Goal: Task Accomplishment & Management: Complete application form

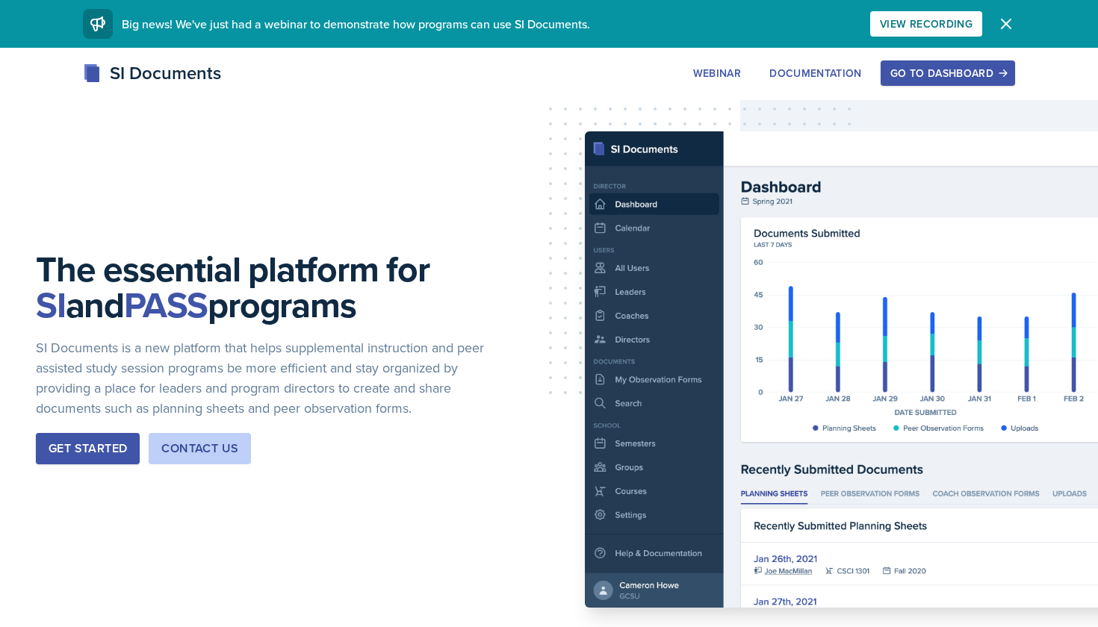
click at [966, 63] on button "Go to Dashboard" at bounding box center [948, 73] width 134 height 25
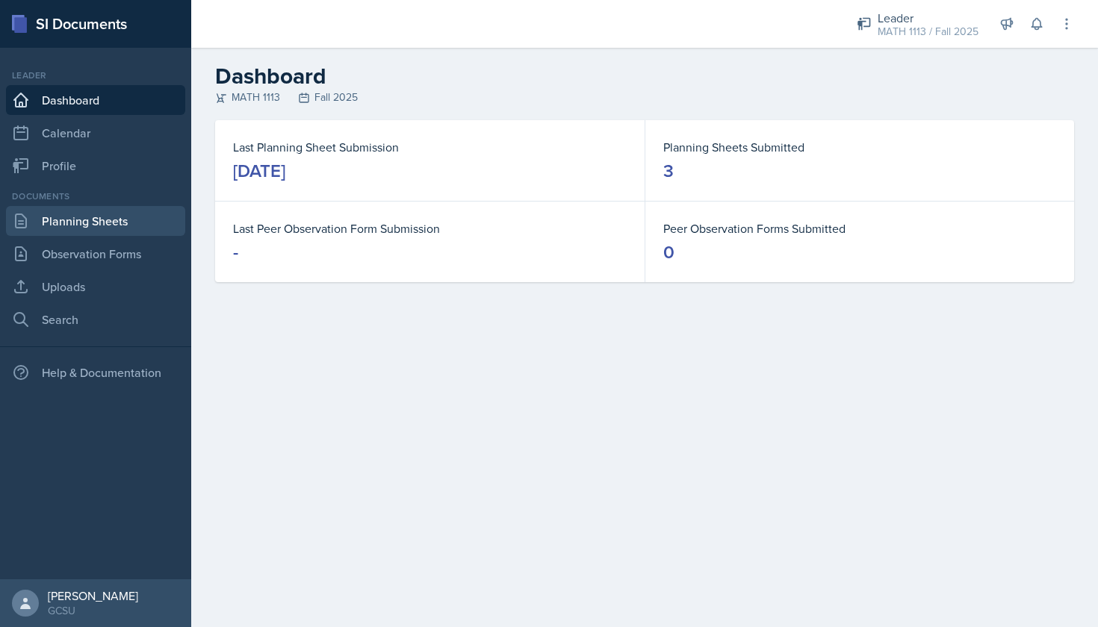
click at [103, 208] on link "Planning Sheets" at bounding box center [95, 221] width 179 height 30
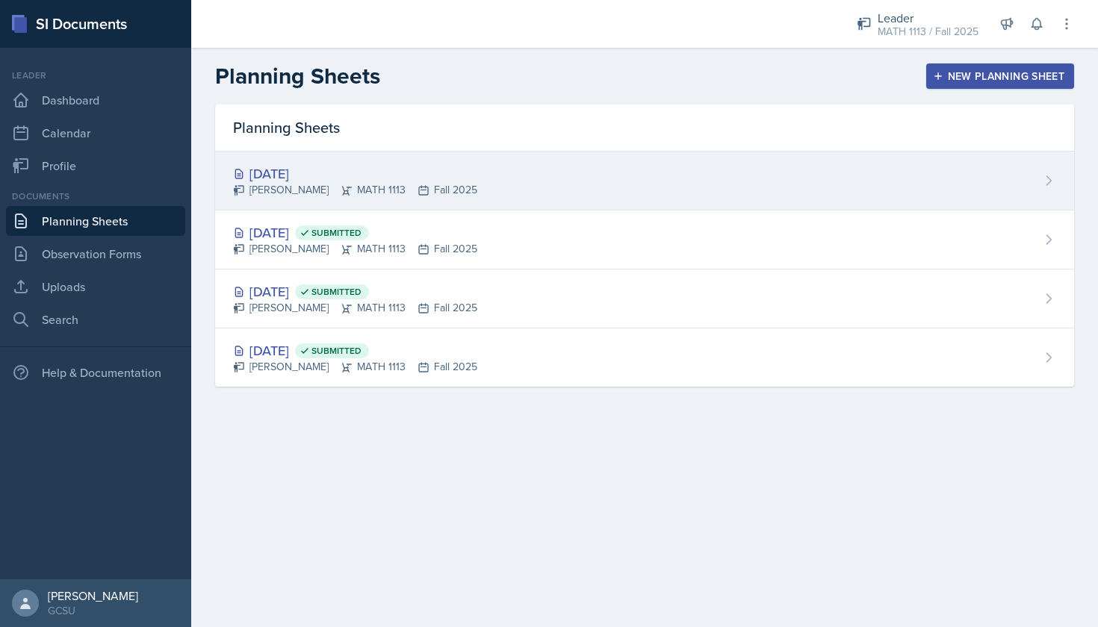
click at [610, 193] on div "[DATE] [PERSON_NAME] MATH 1113 Fall 2025" at bounding box center [644, 181] width 859 height 59
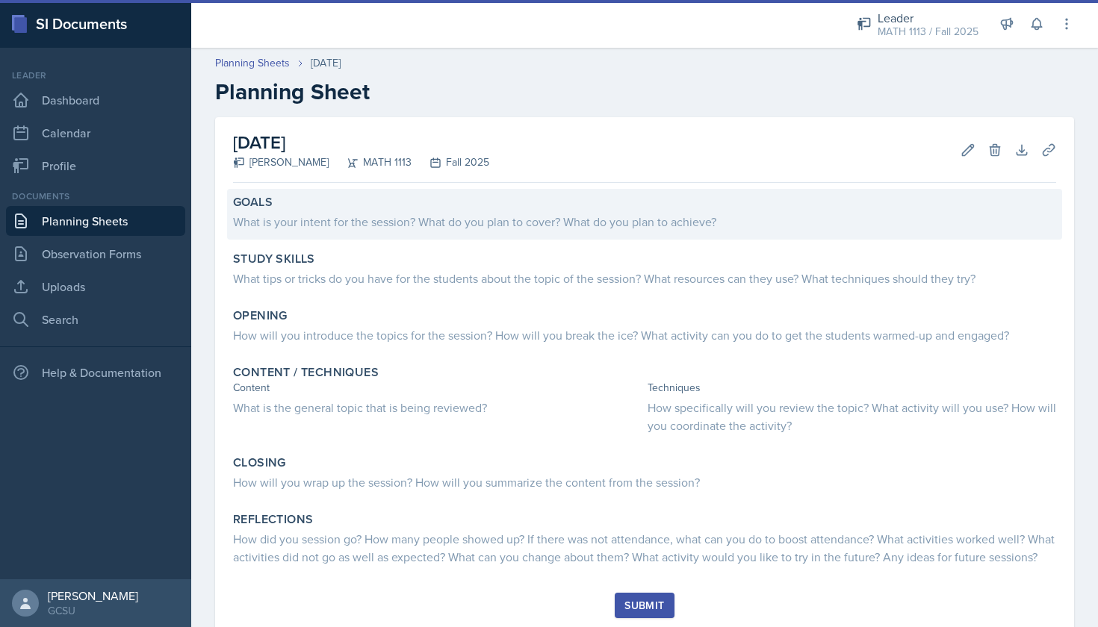
click at [360, 230] on div "What is your intent for the session? What do you plan to cover? What do you pla…" at bounding box center [644, 222] width 823 height 18
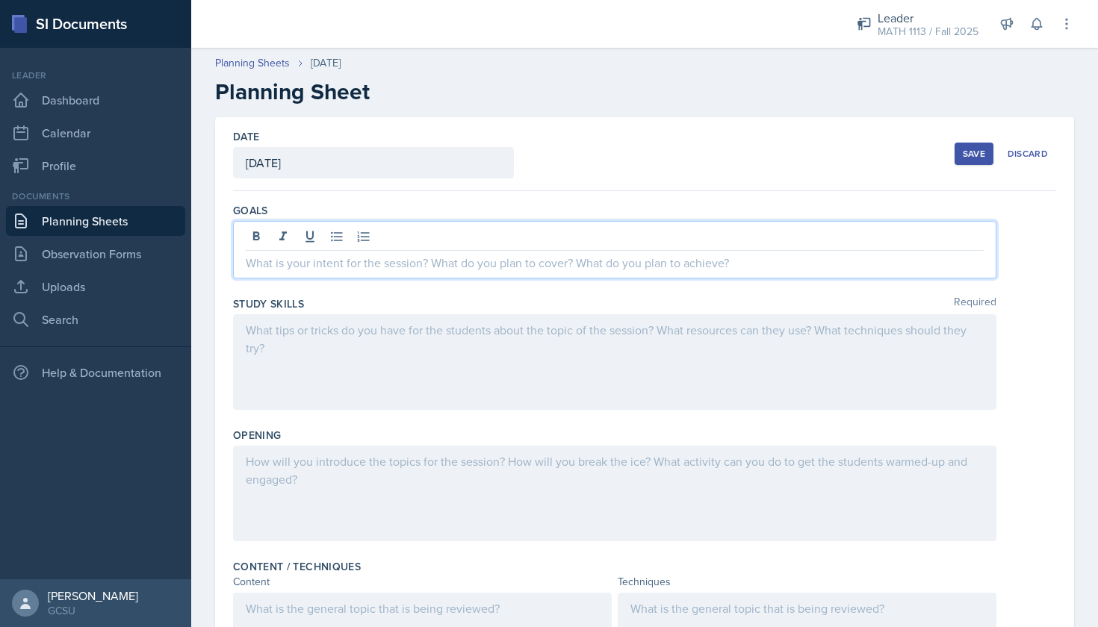
click at [360, 230] on div at bounding box center [614, 250] width 763 height 58
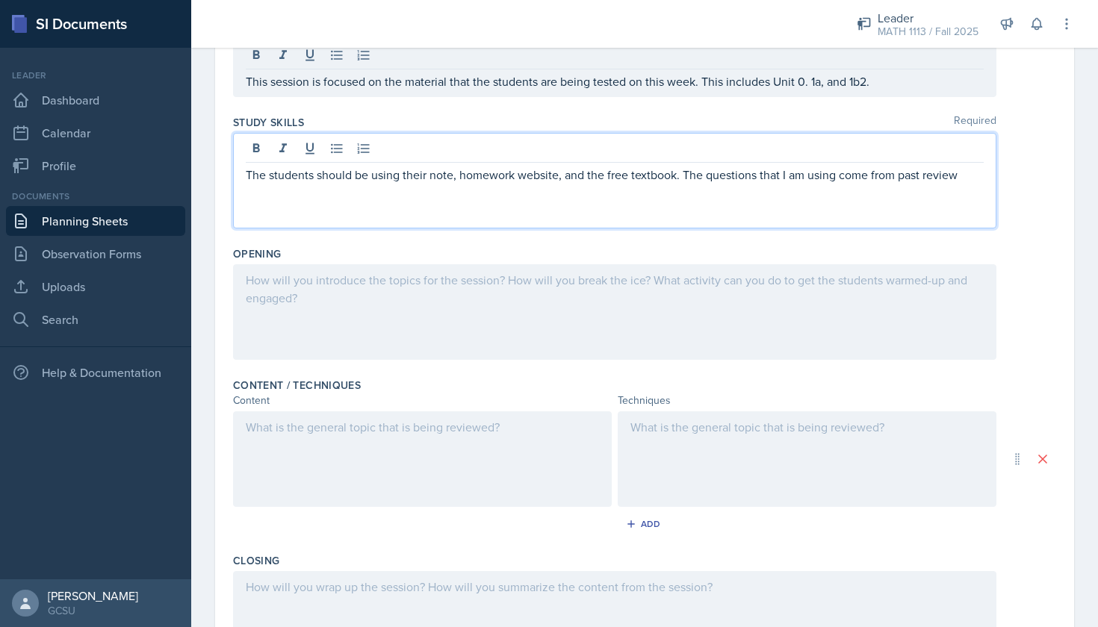
scroll to position [189, 0]
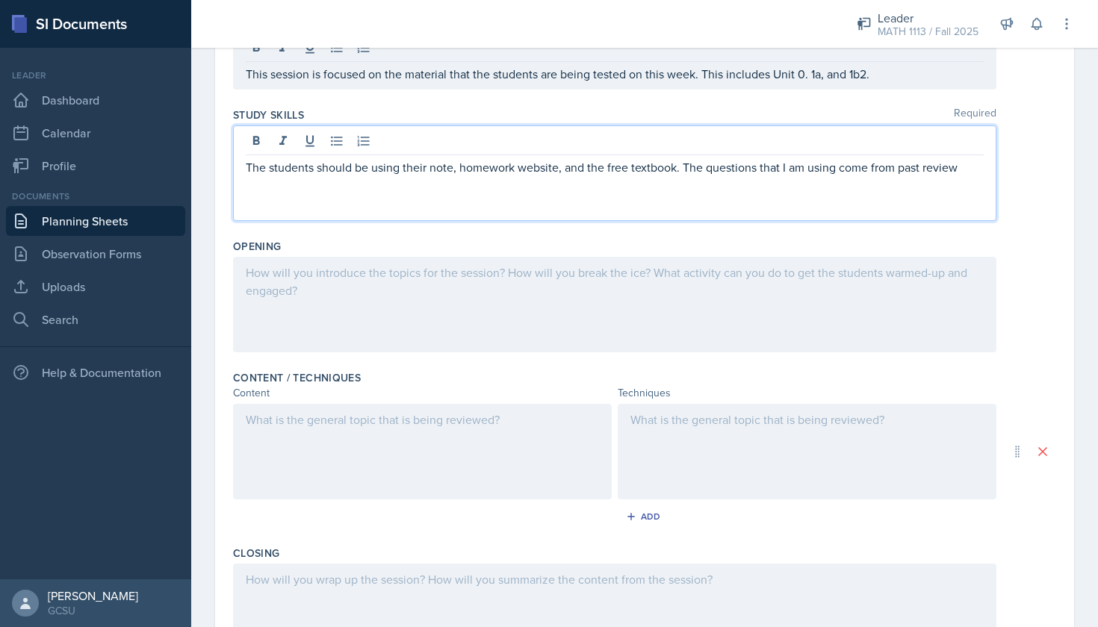
click at [373, 432] on div at bounding box center [422, 452] width 379 height 96
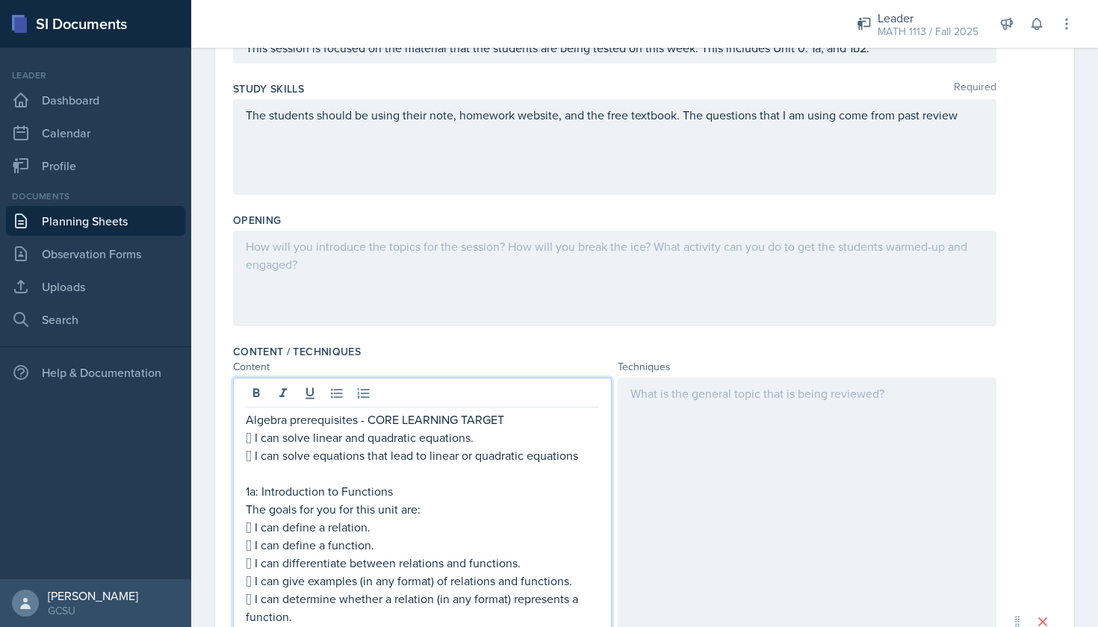
scroll to position [406, 0]
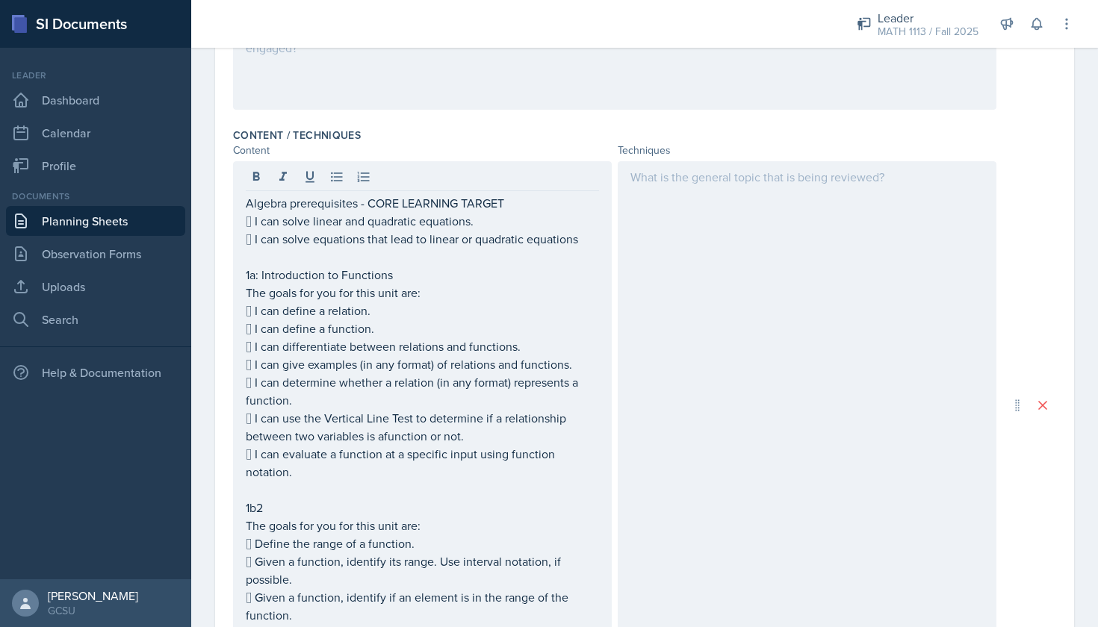
click at [743, 313] on div at bounding box center [807, 405] width 379 height 488
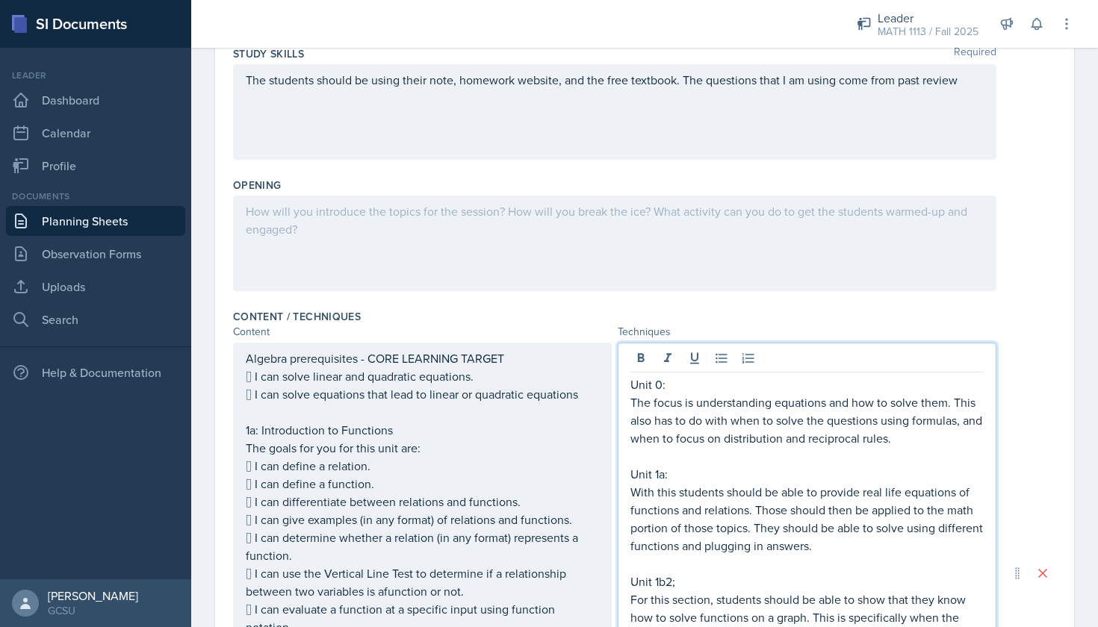
scroll to position [227, 0]
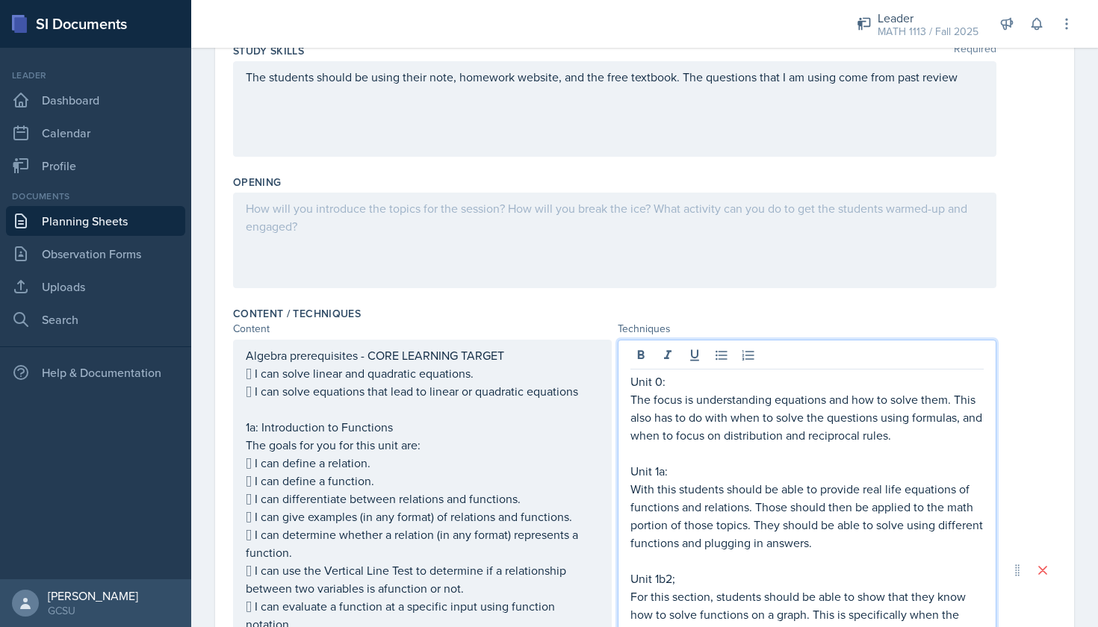
click at [737, 139] on div "The students should be using their note, homework website, and the free textboo…" at bounding box center [614, 109] width 763 height 96
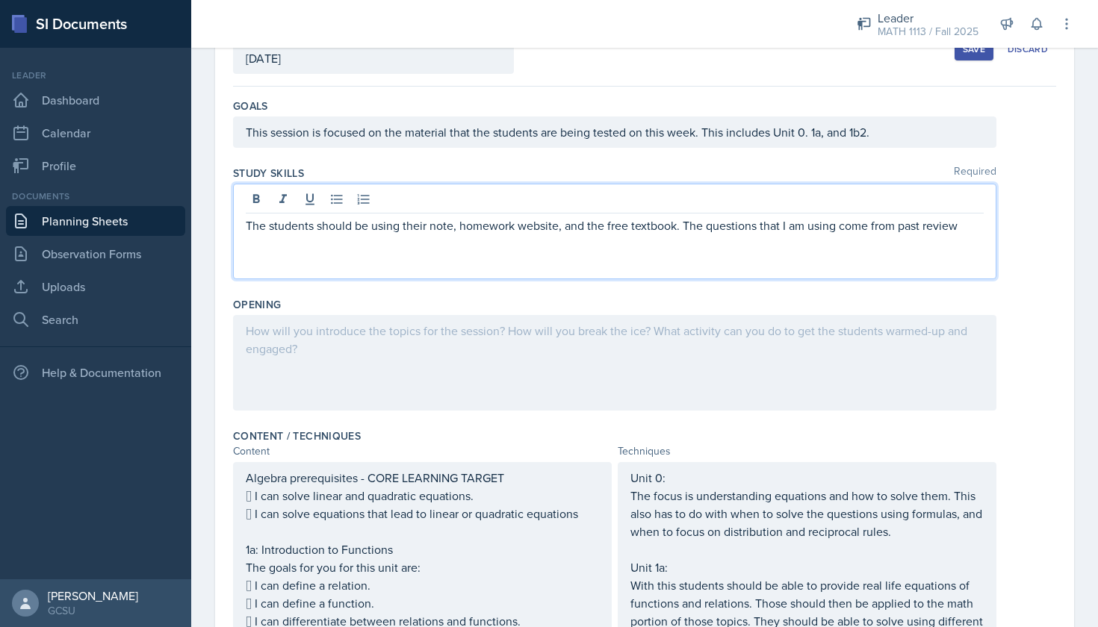
scroll to position [87, 0]
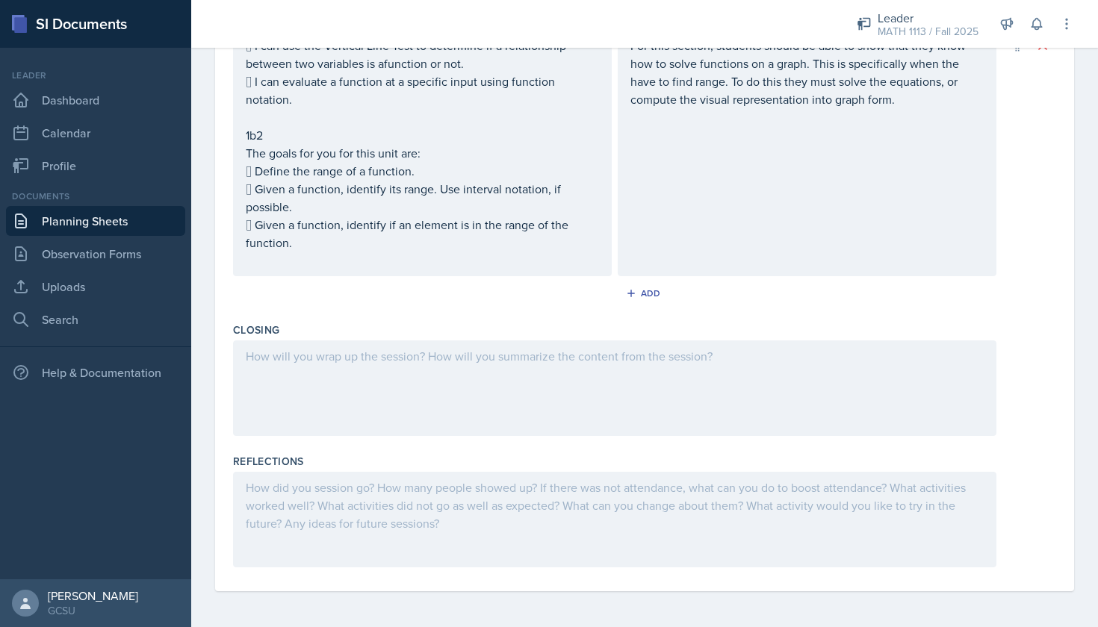
click at [728, 379] on div at bounding box center [614, 389] width 763 height 96
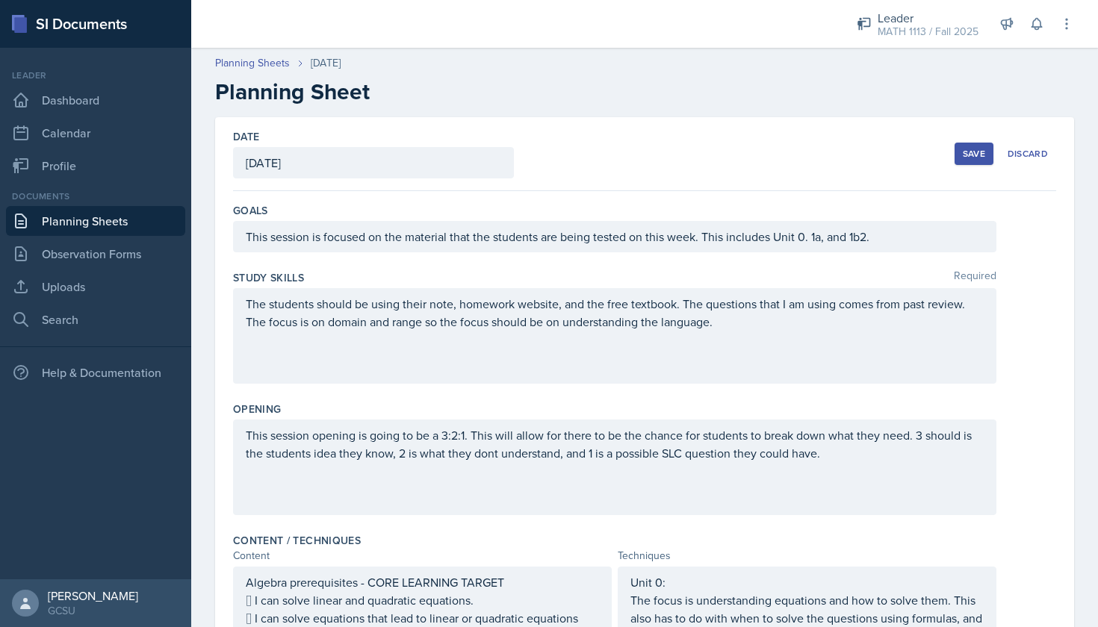
scroll to position [0, 0]
click at [973, 164] on button "Save" at bounding box center [974, 154] width 39 height 22
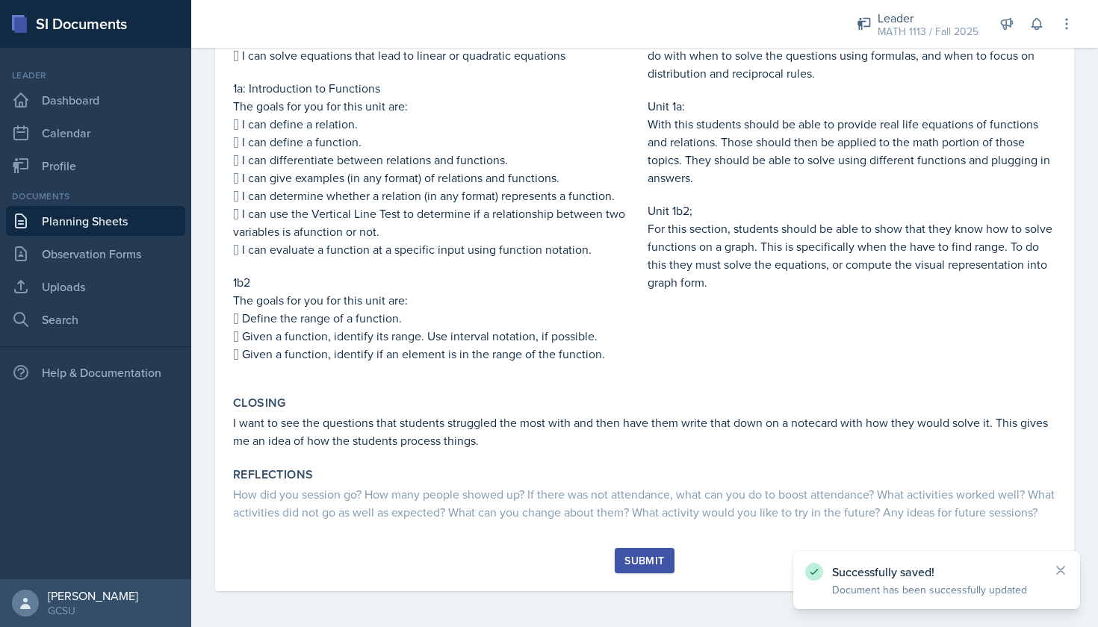
scroll to position [433, 0]
click at [660, 557] on div "Submit" at bounding box center [644, 561] width 40 height 12
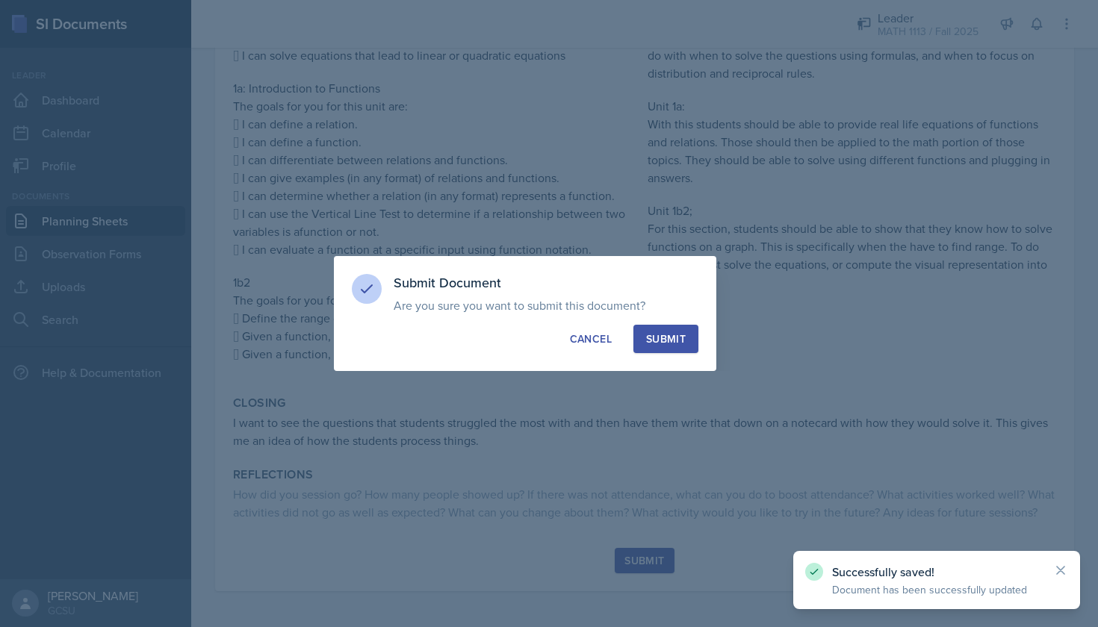
click at [677, 353] on button "Submit" at bounding box center [665, 339] width 65 height 28
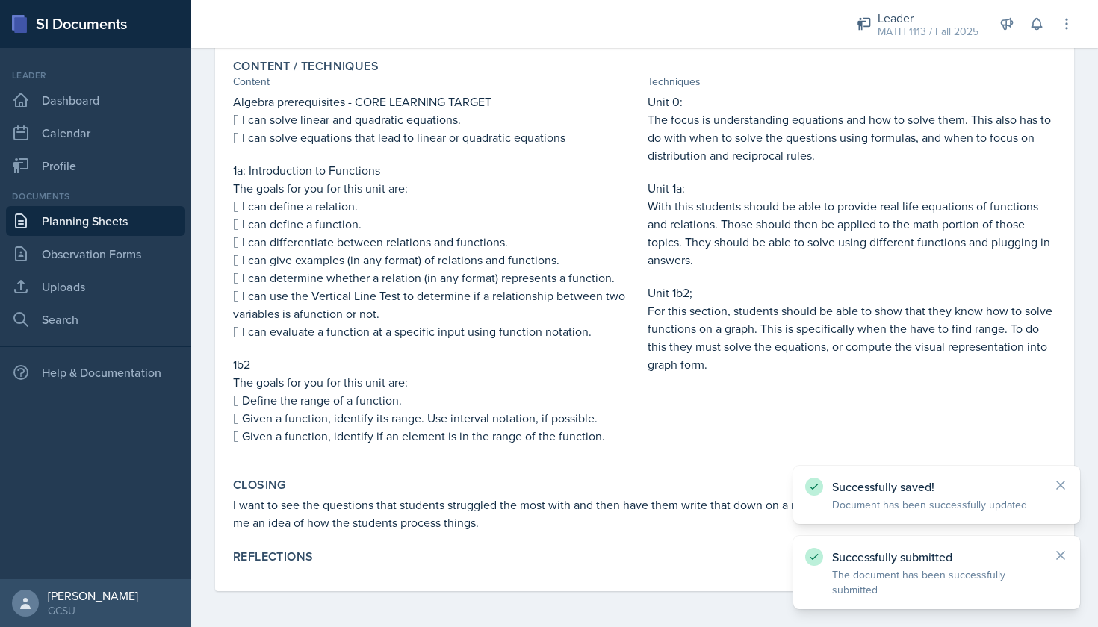
scroll to position [333, 0]
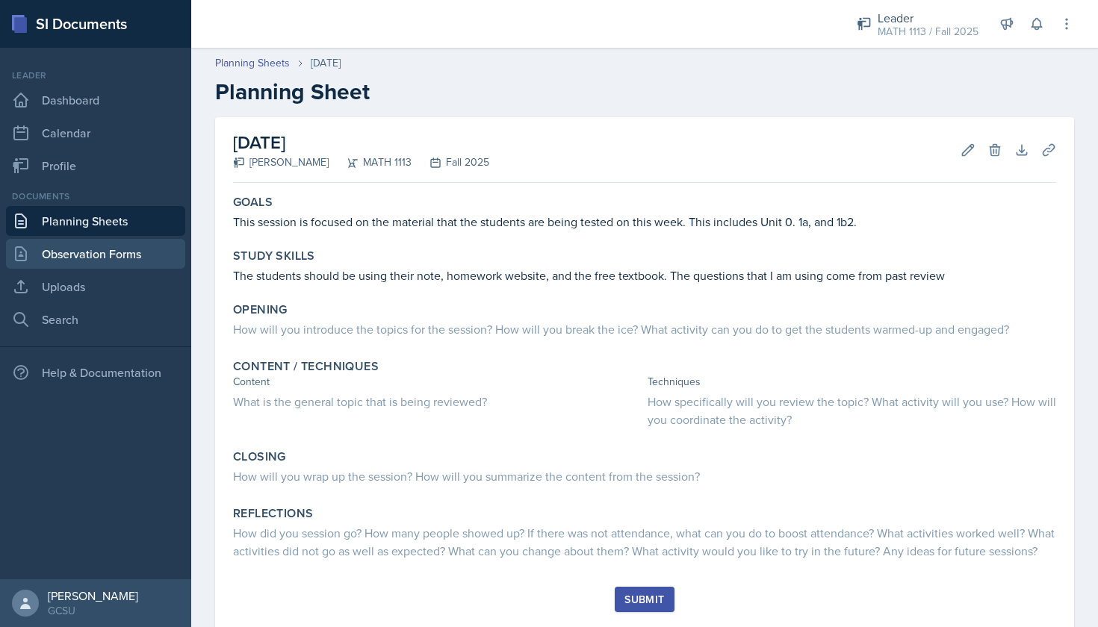
click at [87, 254] on link "Observation Forms" at bounding box center [95, 254] width 179 height 30
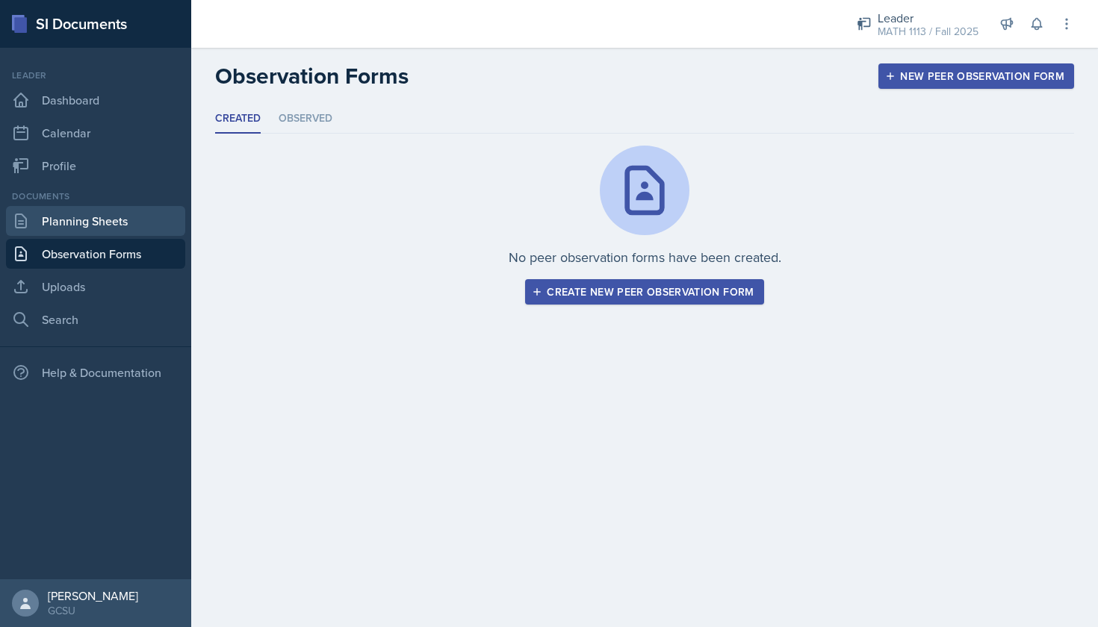
click at [97, 223] on link "Planning Sheets" at bounding box center [95, 221] width 179 height 30
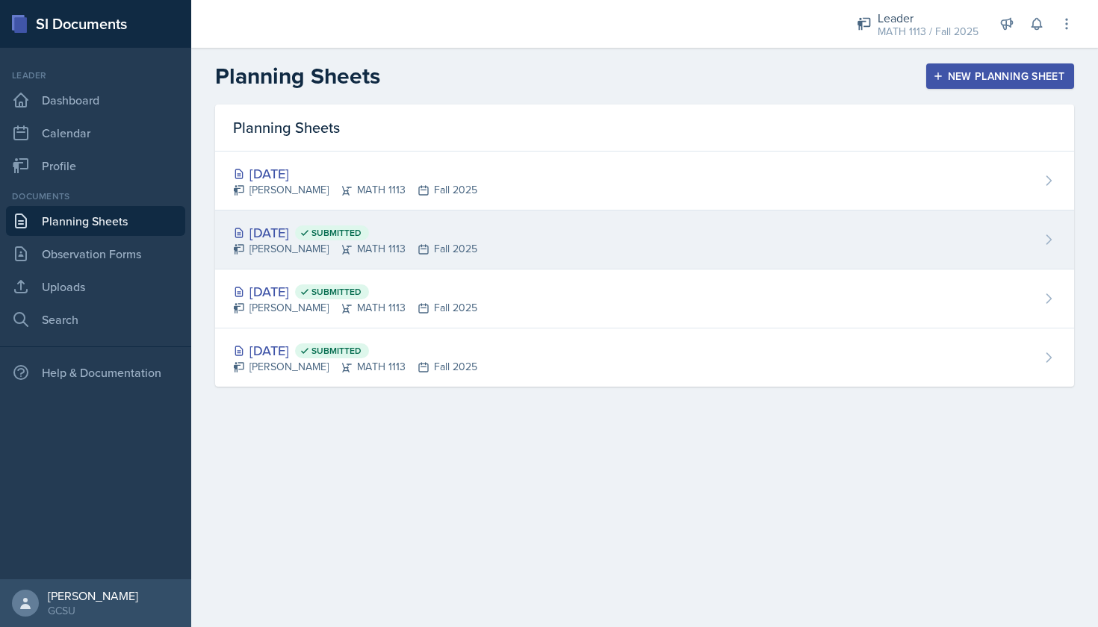
click at [362, 231] on span "Submitted" at bounding box center [336, 233] width 50 height 12
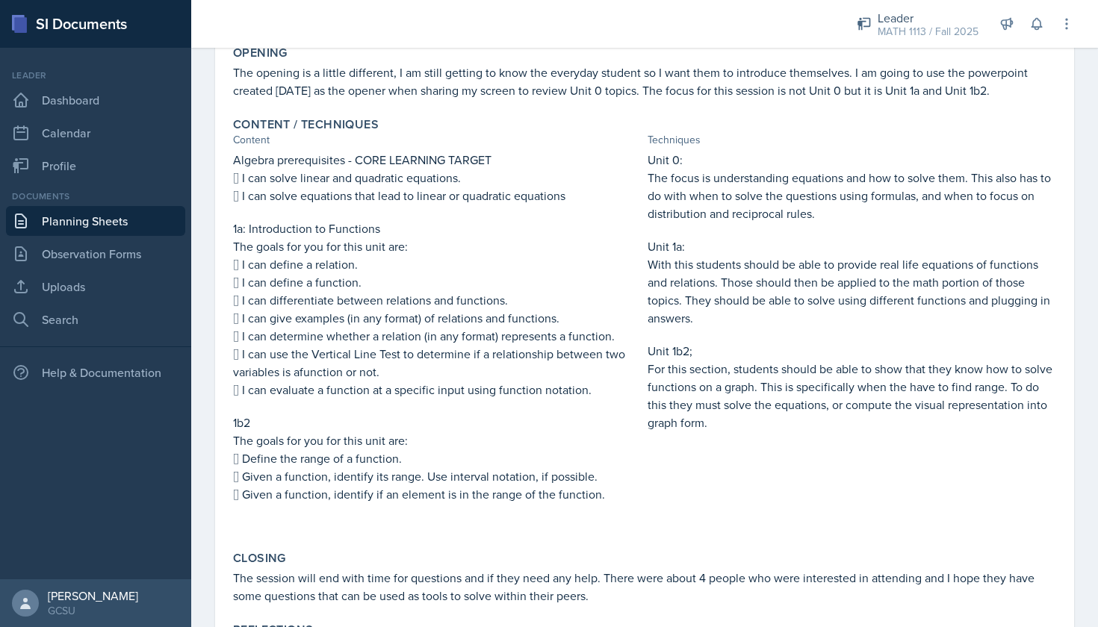
scroll to position [294, 0]
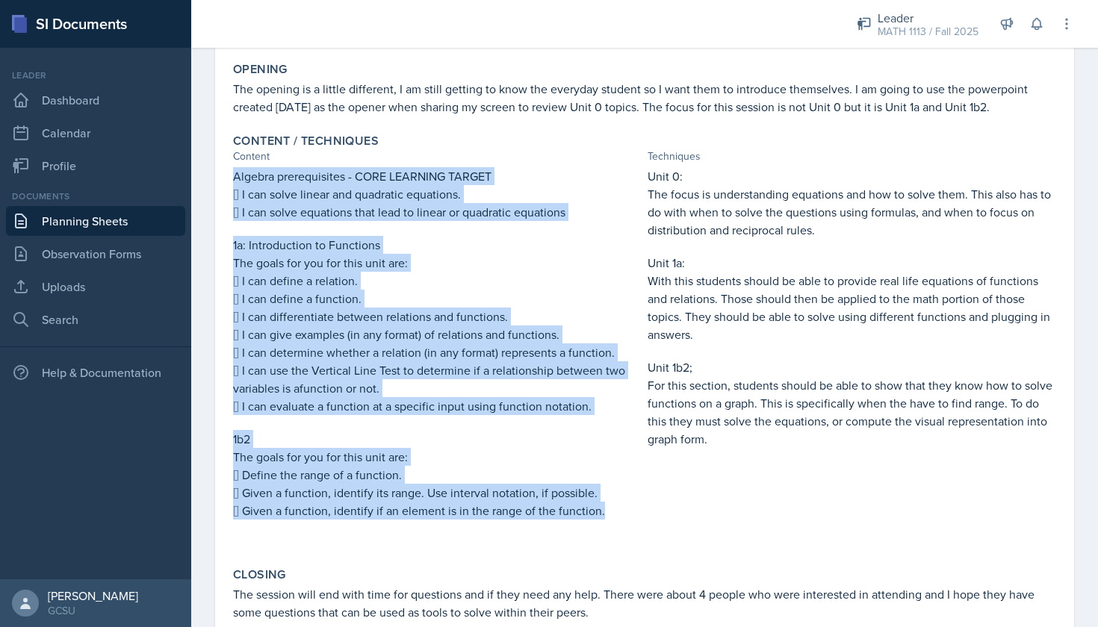
copy div "Algebra prerequisites - CORE LEARNING TARGET  I can solve linear and quadratic…"
drag, startPoint x: 229, startPoint y: 170, endPoint x: 601, endPoint y: 512, distance: 505.4
click at [601, 512] on div "Content / Techniques Content Techniques Algebra prerequisites - CORE LEARNING T…" at bounding box center [644, 342] width 835 height 428
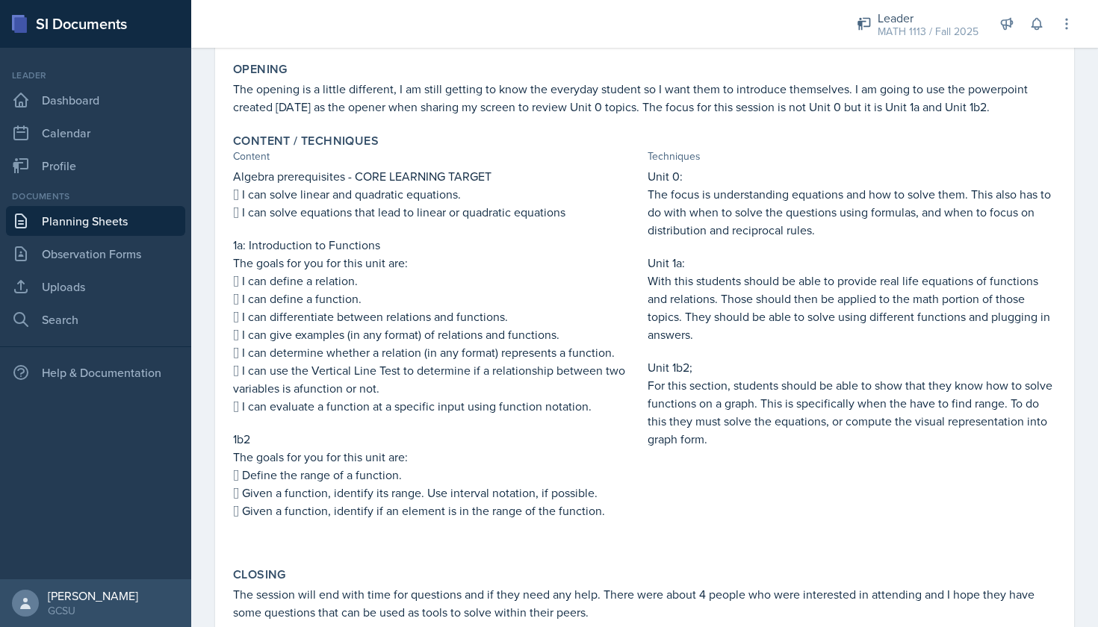
click at [649, 177] on p "Unit 0:" at bounding box center [852, 176] width 409 height 18
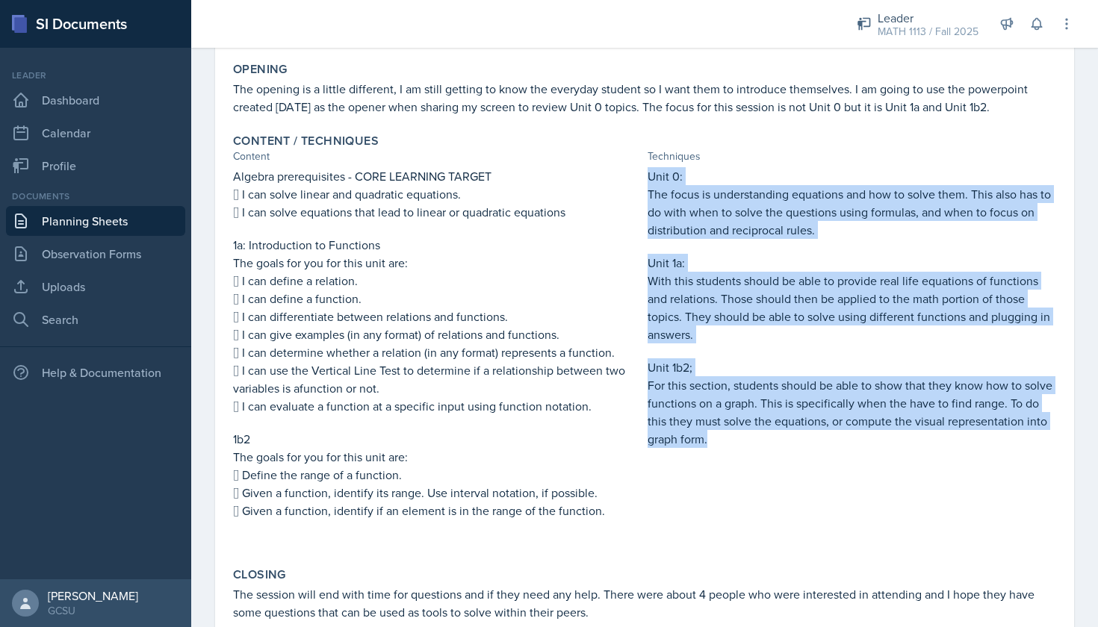
copy div "Unit 0: The focus is understanding equations and how to solve them. This also h…"
drag, startPoint x: 649, startPoint y: 175, endPoint x: 732, endPoint y: 450, distance: 287.1
click at [732, 450] on div "Unit 0: The focus is understanding equations and how to solve them. This also h…" at bounding box center [852, 358] width 409 height 382
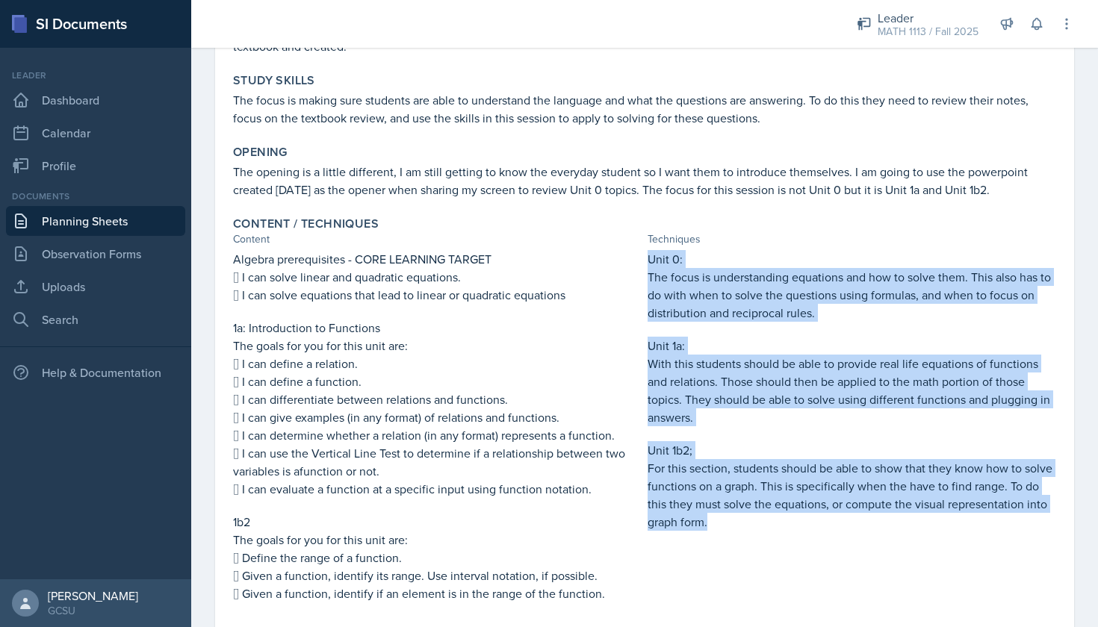
scroll to position [211, 0]
